Goal: Find contact information: Find contact information

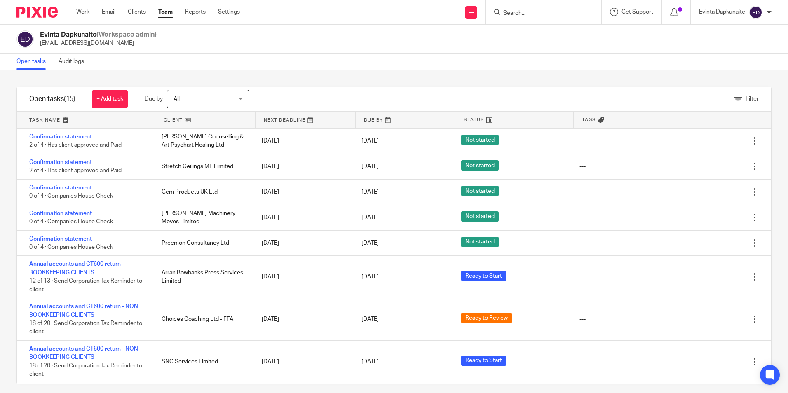
scroll to position [261, 0]
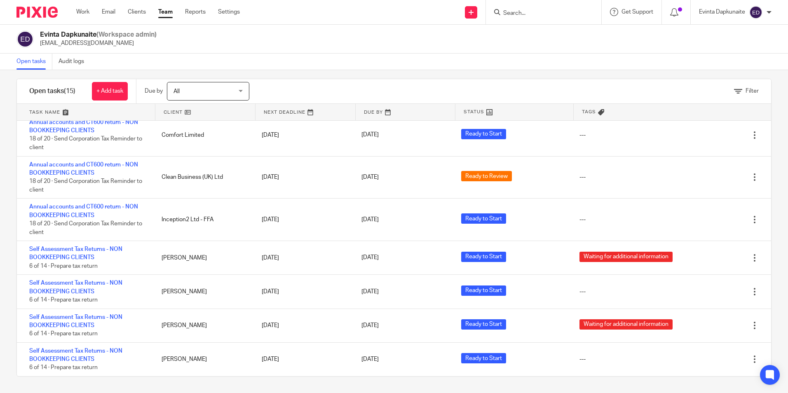
click at [527, 10] on input "Search" at bounding box center [539, 13] width 74 height 7
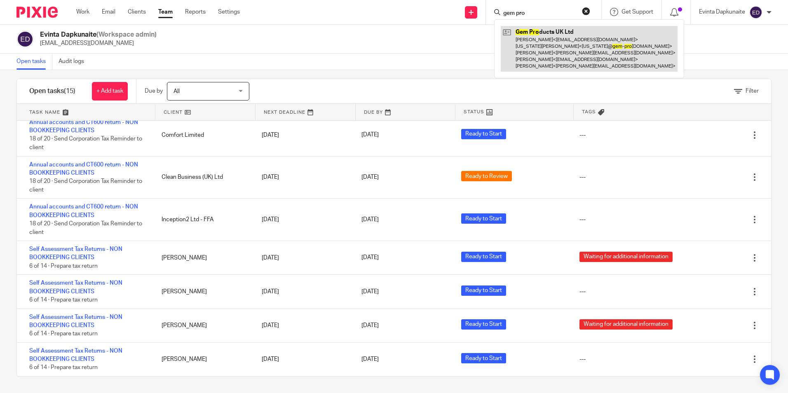
type input "gem pro"
click at [530, 29] on link at bounding box center [589, 49] width 177 height 46
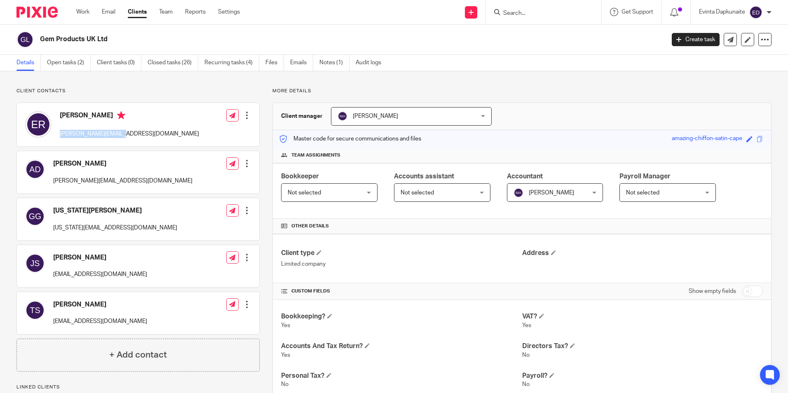
drag, startPoint x: 60, startPoint y: 135, endPoint x: 119, endPoint y: 133, distance: 58.6
click at [119, 133] on p "[PERSON_NAME][EMAIL_ADDRESS][DOMAIN_NAME]" at bounding box center [129, 134] width 139 height 8
drag, startPoint x: 119, startPoint y: 133, endPoint x: 94, endPoint y: 136, distance: 24.9
click at [109, 136] on p "[PERSON_NAME][EMAIL_ADDRESS][DOMAIN_NAME]" at bounding box center [129, 134] width 139 height 8
click at [63, 134] on p "[PERSON_NAME][EMAIL_ADDRESS][DOMAIN_NAME]" at bounding box center [129, 134] width 139 height 8
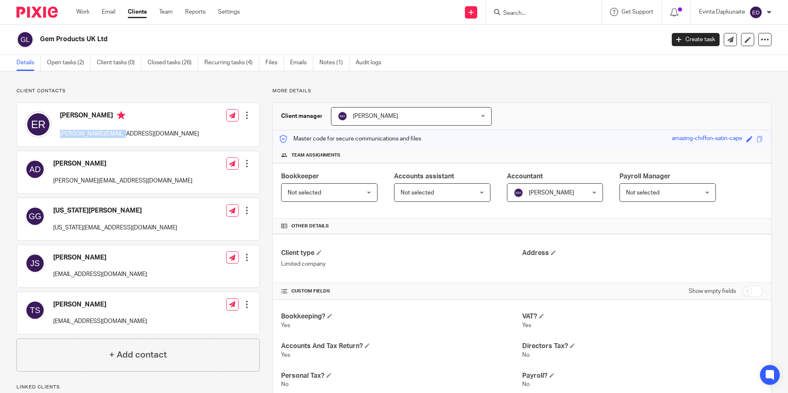
click at [59, 134] on div "[PERSON_NAME] [PERSON_NAME][EMAIL_ADDRESS][DOMAIN_NAME]" at bounding box center [112, 124] width 174 height 35
drag, startPoint x: 59, startPoint y: 134, endPoint x: 120, endPoint y: 134, distance: 61.8
click at [120, 134] on div "[PERSON_NAME] [PERSON_NAME][EMAIL_ADDRESS][DOMAIN_NAME]" at bounding box center [112, 124] width 174 height 35
drag, startPoint x: 120, startPoint y: 134, endPoint x: 115, endPoint y: 135, distance: 5.0
copy p "[PERSON_NAME][EMAIL_ADDRESS][DOMAIN_NAME]"
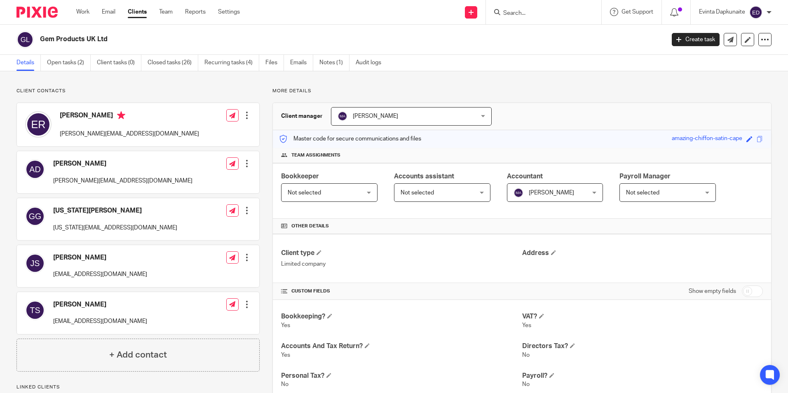
click at [124, 115] on div "[PERSON_NAME] [PERSON_NAME][EMAIL_ADDRESS][DOMAIN_NAME] Edit contact Create cli…" at bounding box center [138, 124] width 242 height 43
